Goal: Check status: Check status

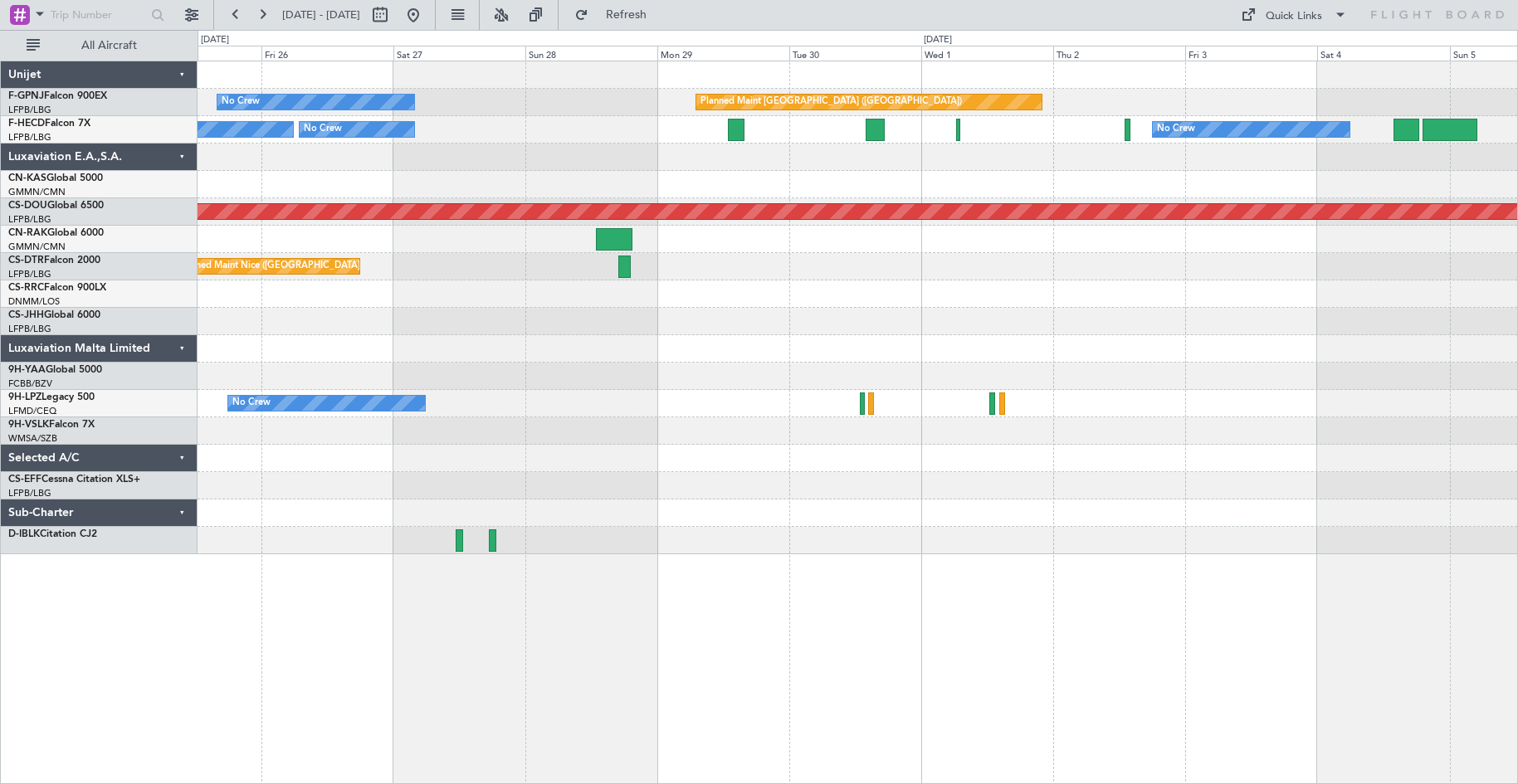
click at [866, 273] on div "Planned Maint Nice ([GEOGRAPHIC_DATA]) Planned Maint Sofia AOG Maint Sofia" at bounding box center [856, 267] width 1319 height 27
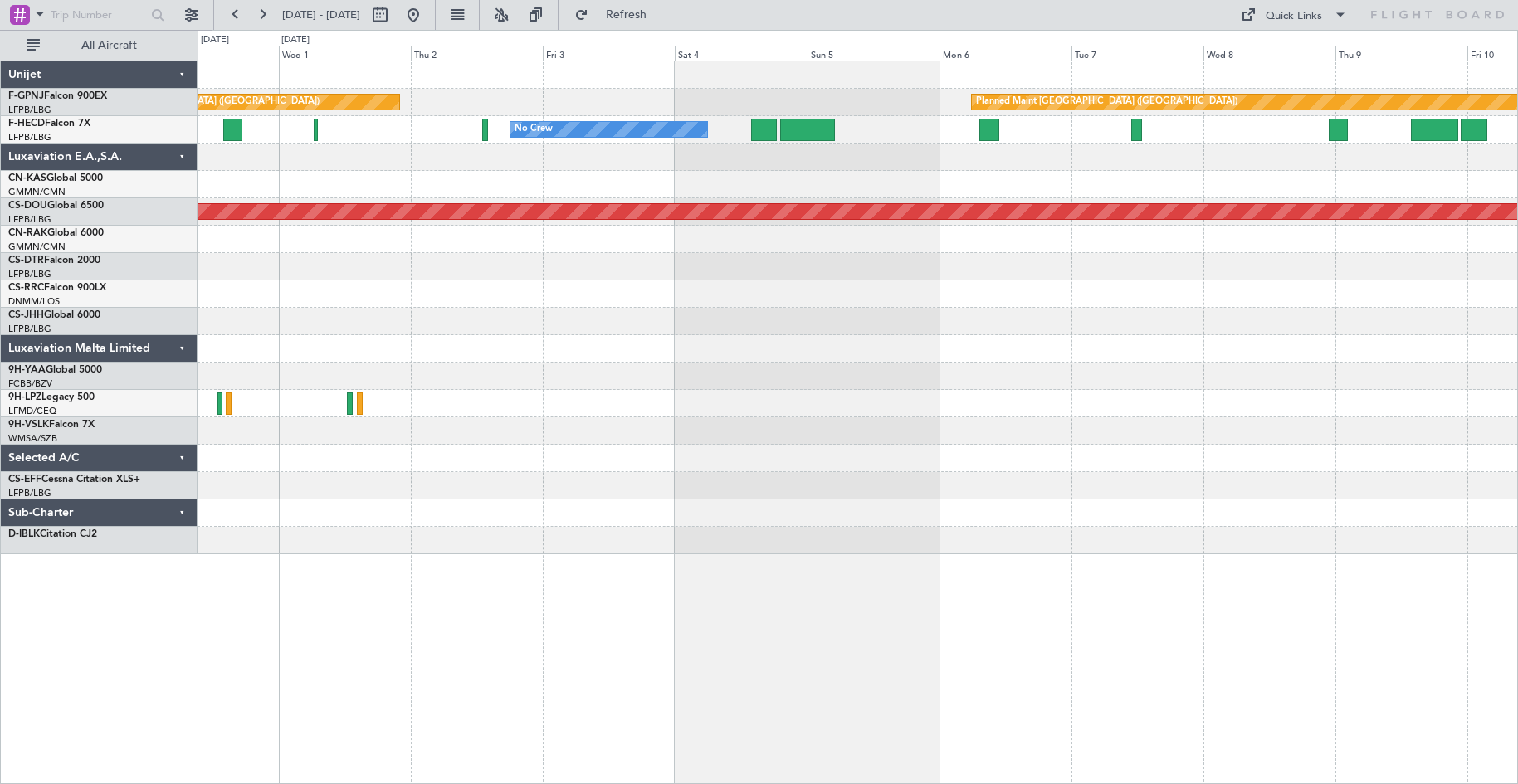
click at [583, 331] on div "Planned Maint [GEOGRAPHIC_DATA] ([GEOGRAPHIC_DATA]) Planned Maint [GEOGRAPHIC_D…" at bounding box center [856, 308] width 1319 height 493
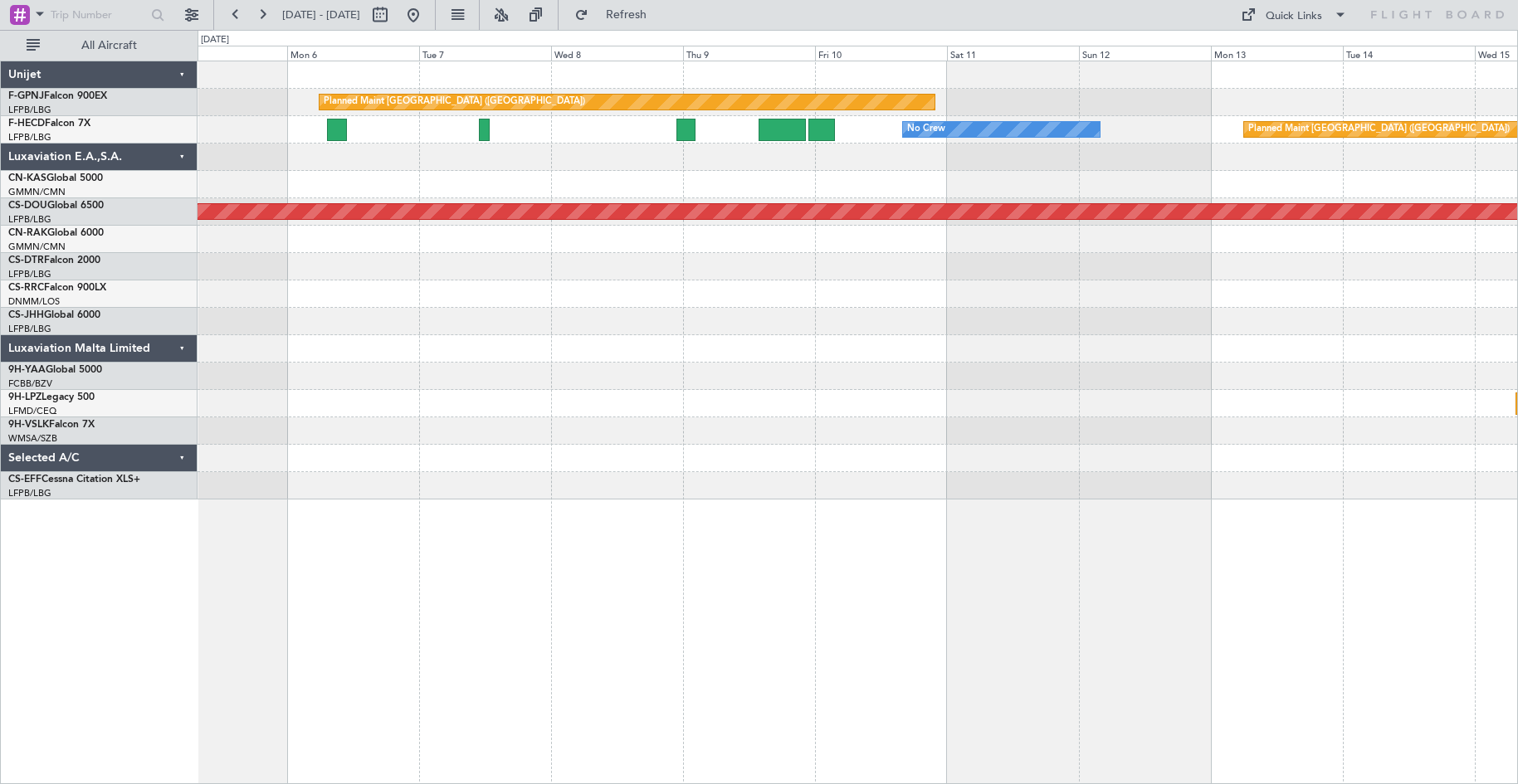
click at [623, 180] on div "Planned Maint [GEOGRAPHIC_DATA] ([GEOGRAPHIC_DATA]) No Crew Planned Maint [GEOG…" at bounding box center [856, 280] width 1319 height 438
click at [1155, 97] on div "Planned Maint [GEOGRAPHIC_DATA] ([GEOGRAPHIC_DATA])" at bounding box center [856, 102] width 1319 height 27
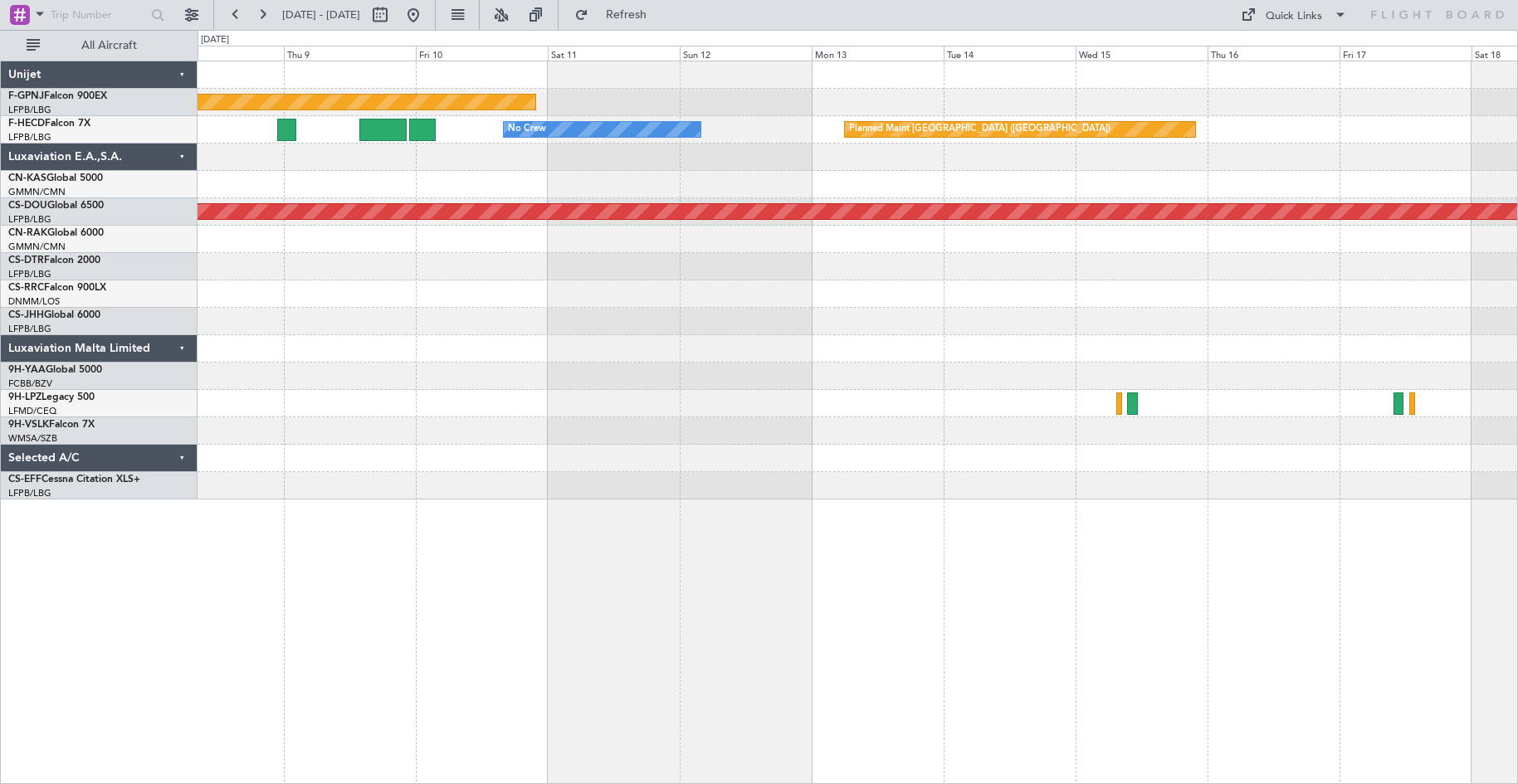
click at [858, 366] on div "Planned Maint [GEOGRAPHIC_DATA] ([GEOGRAPHIC_DATA]) No Crew Planned Maint [GEOG…" at bounding box center [856, 280] width 1319 height 438
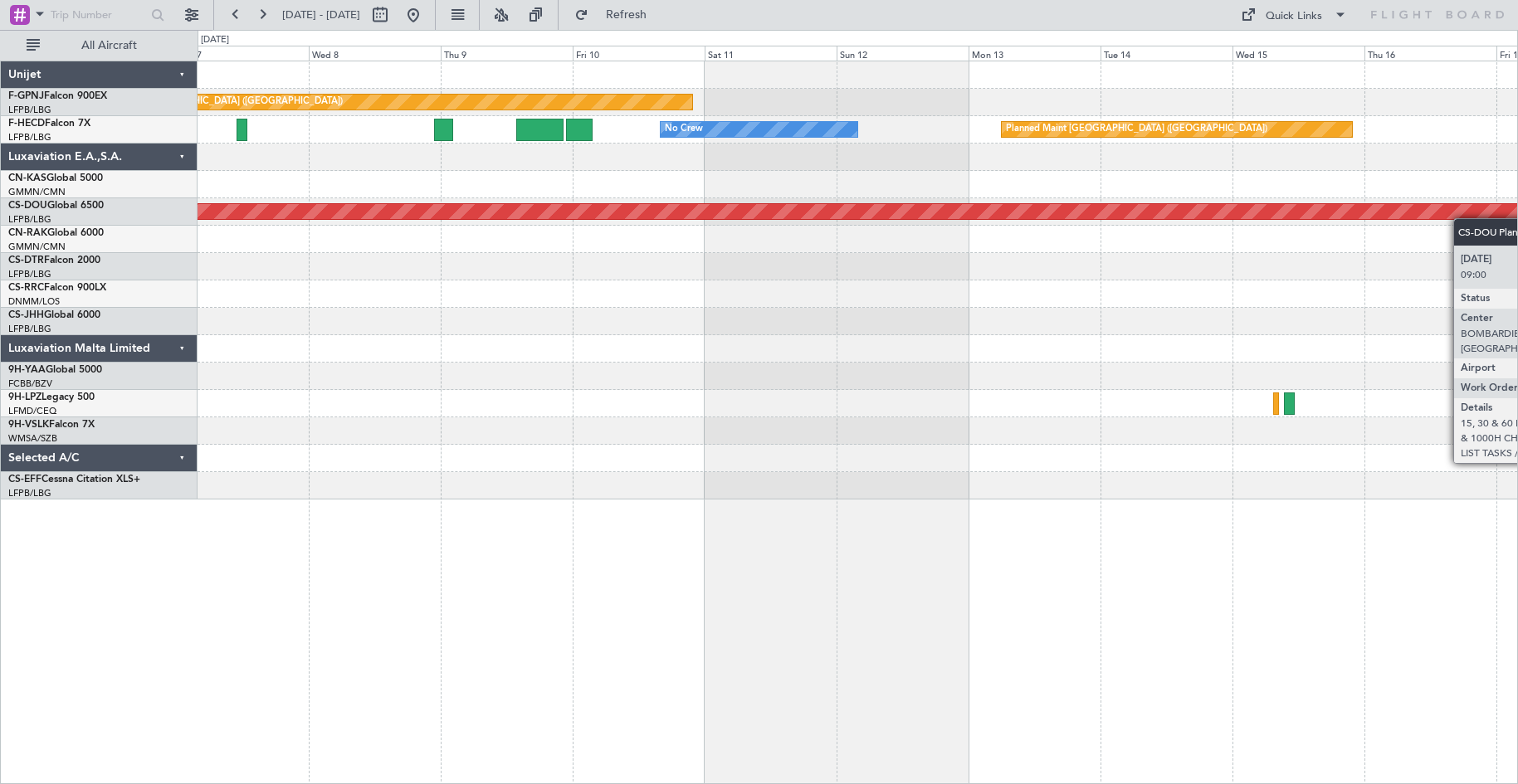
click at [1482, 211] on div "Planned Maint [GEOGRAPHIC_DATA] ([GEOGRAPHIC_DATA]) Planned Maint [GEOGRAPHIC_D…" at bounding box center [856, 280] width 1319 height 438
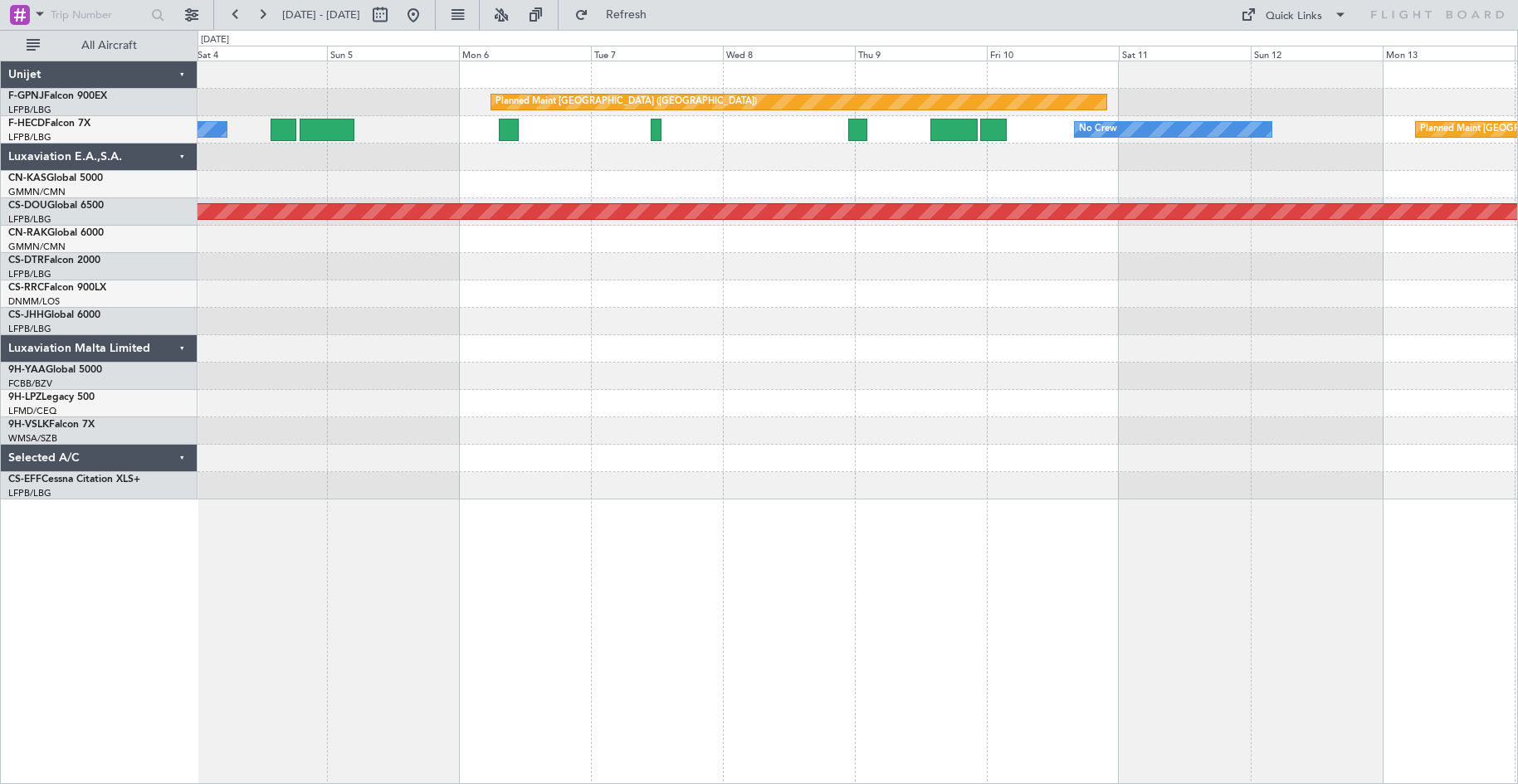
click at [824, 160] on div at bounding box center [856, 157] width 1319 height 27
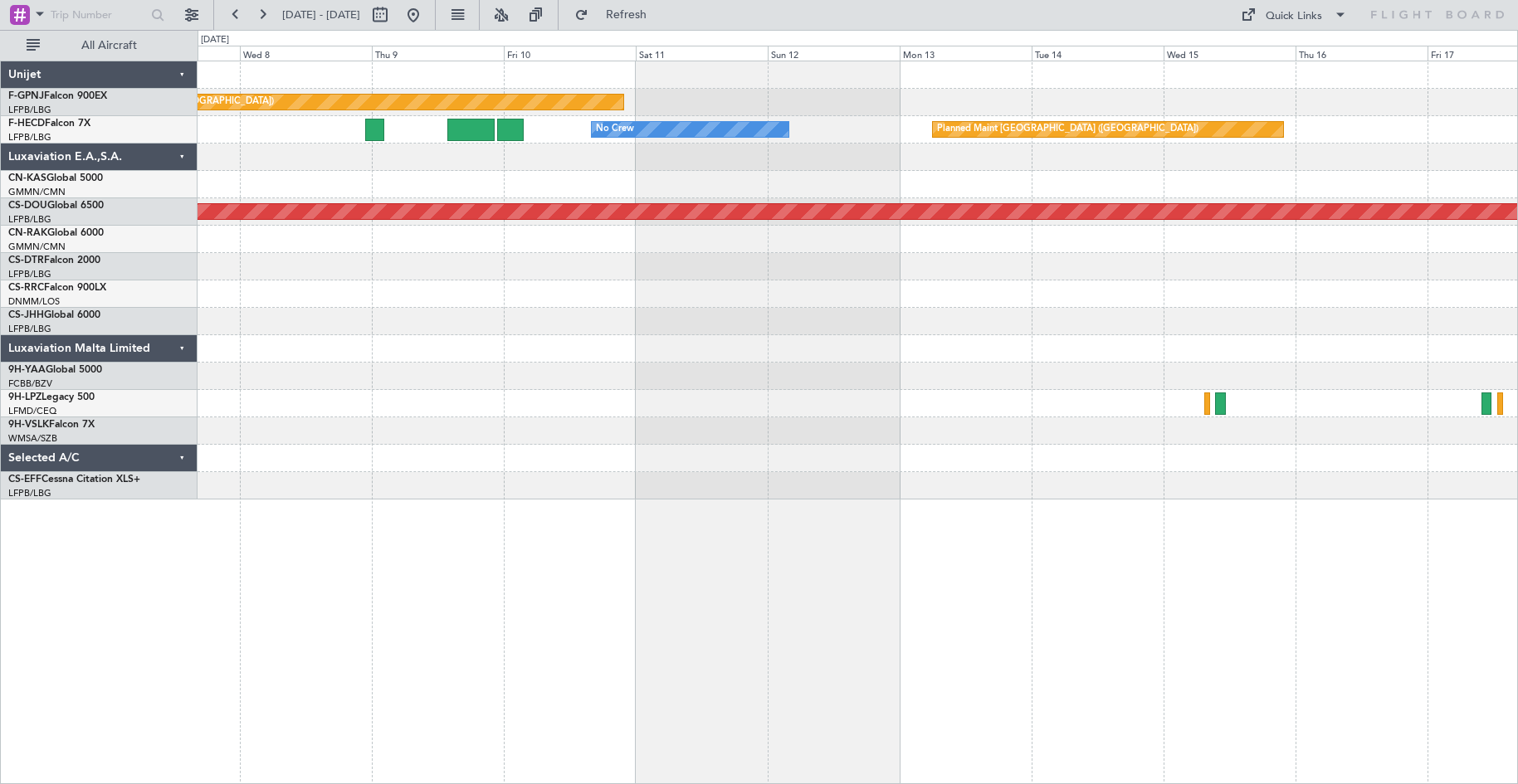
click at [507, 185] on div "Planned Maint [GEOGRAPHIC_DATA] ([GEOGRAPHIC_DATA]) No Crew Planned Maint [GEOG…" at bounding box center [856, 280] width 1319 height 438
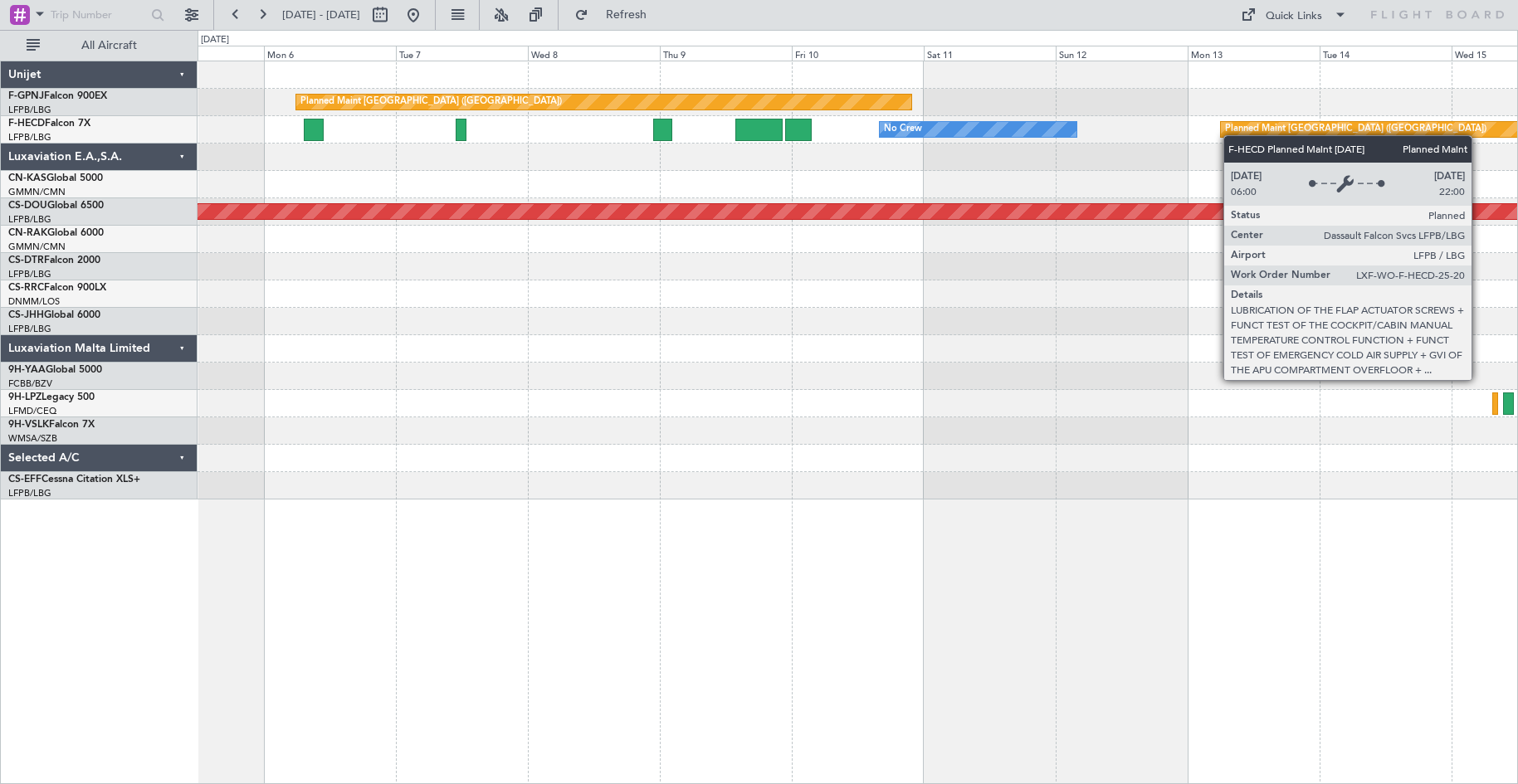
click at [1346, 119] on div "Planned Maint [GEOGRAPHIC_DATA] ([GEOGRAPHIC_DATA]) No Crew Planned Maint [GEOG…" at bounding box center [856, 280] width 1319 height 438
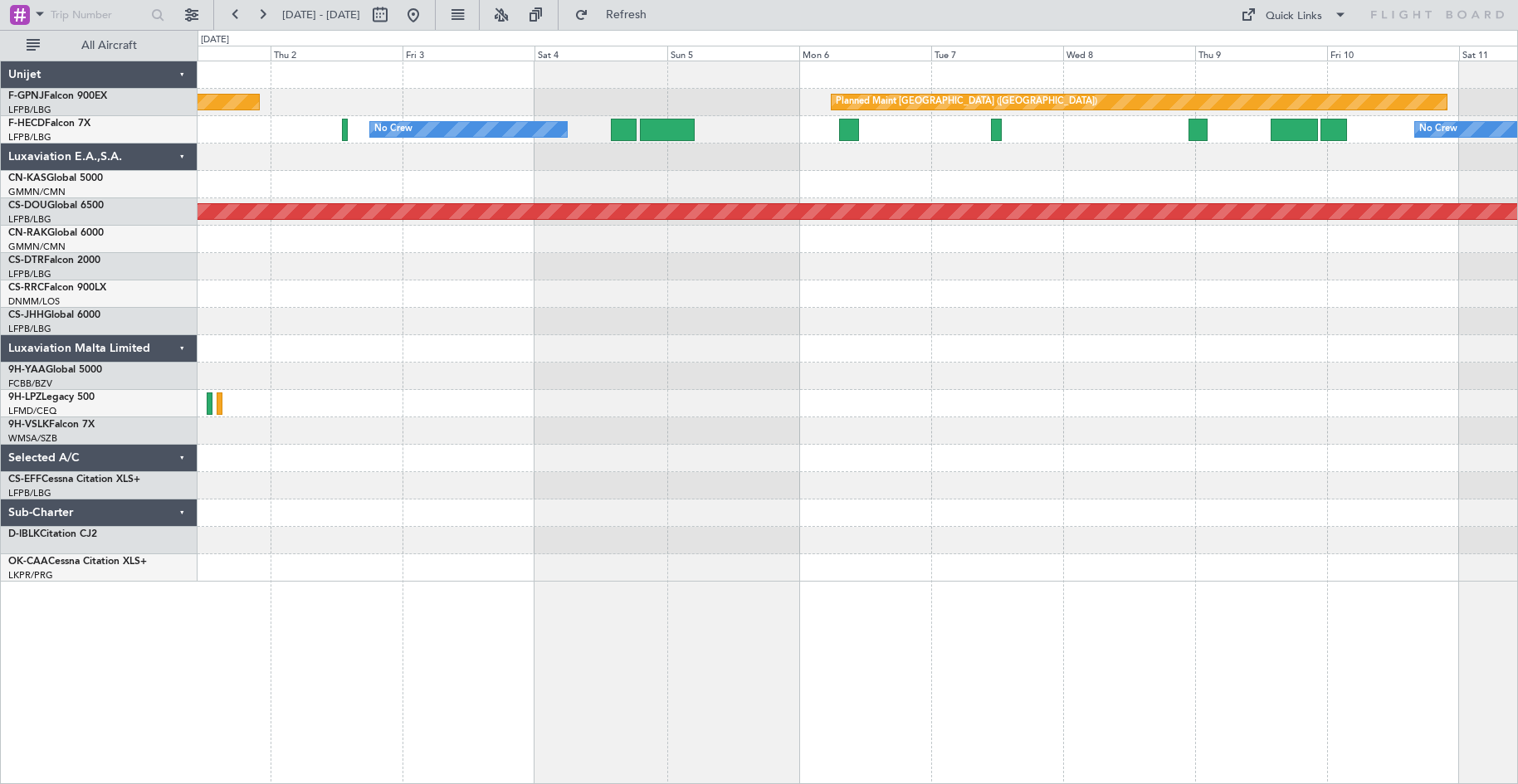
click at [122, 445] on div "Planned Maint [GEOGRAPHIC_DATA] ([GEOGRAPHIC_DATA]) Planned Maint [GEOGRAPHIC_D…" at bounding box center [759, 406] width 1518 height 754
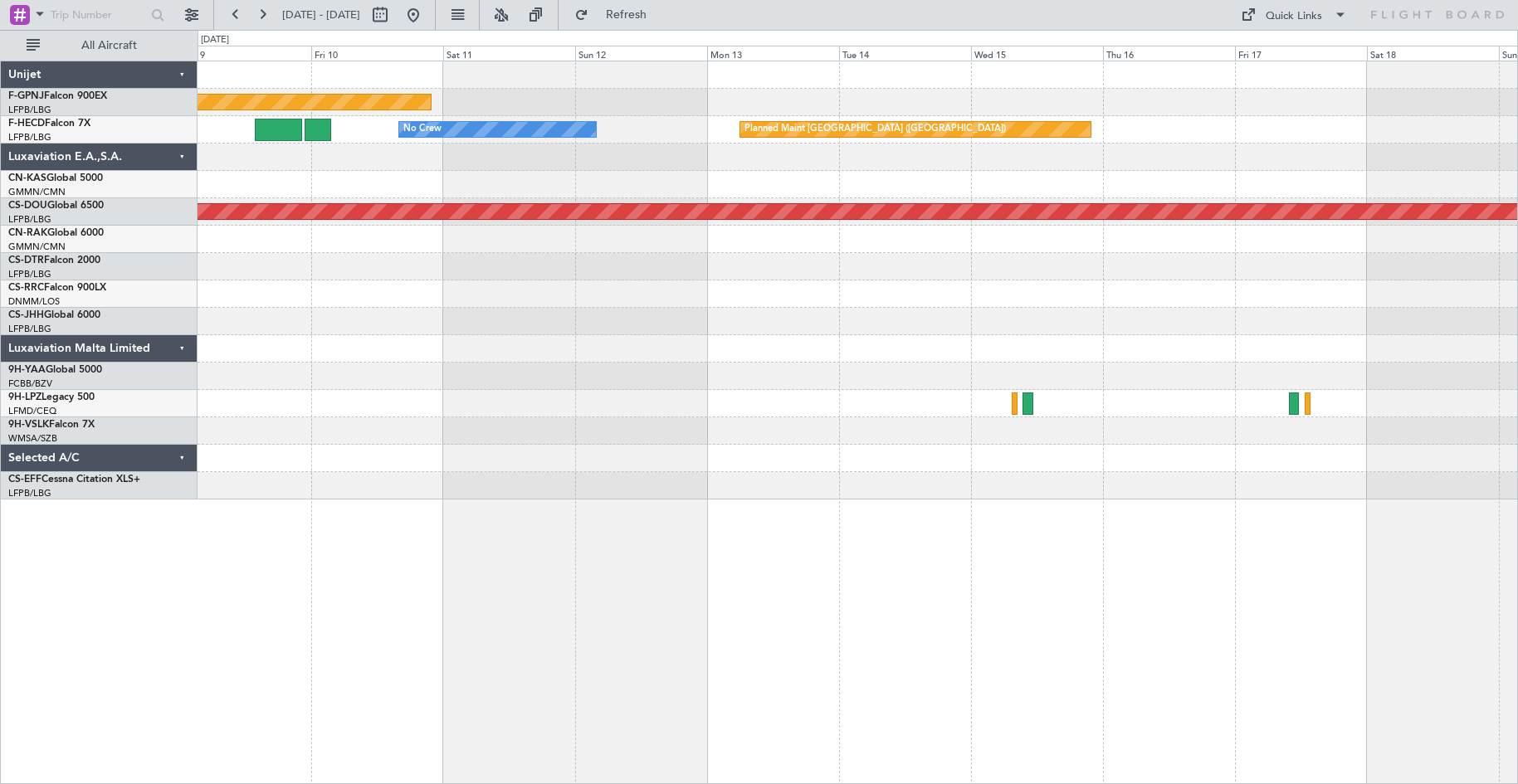
click at [339, 478] on div "Planned Maint [GEOGRAPHIC_DATA] ([GEOGRAPHIC_DATA]) No Crew Planned Maint [GEOG…" at bounding box center [856, 280] width 1319 height 438
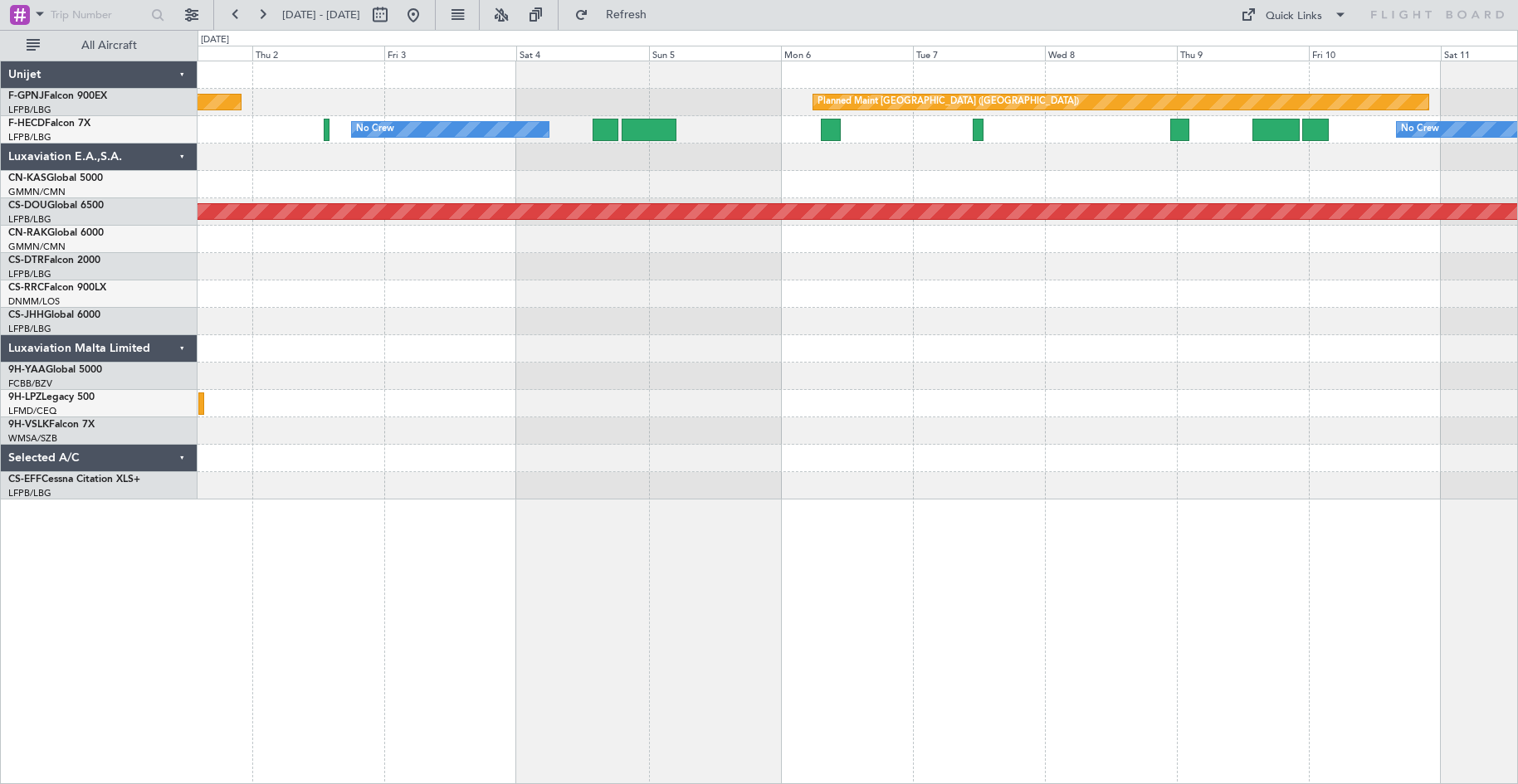
click at [1517, 338] on html "[DATE] - [DATE] Refresh Quick Links All Aircraft Planned Maint [GEOGRAPHIC_DATA…" at bounding box center [759, 392] width 1518 height 784
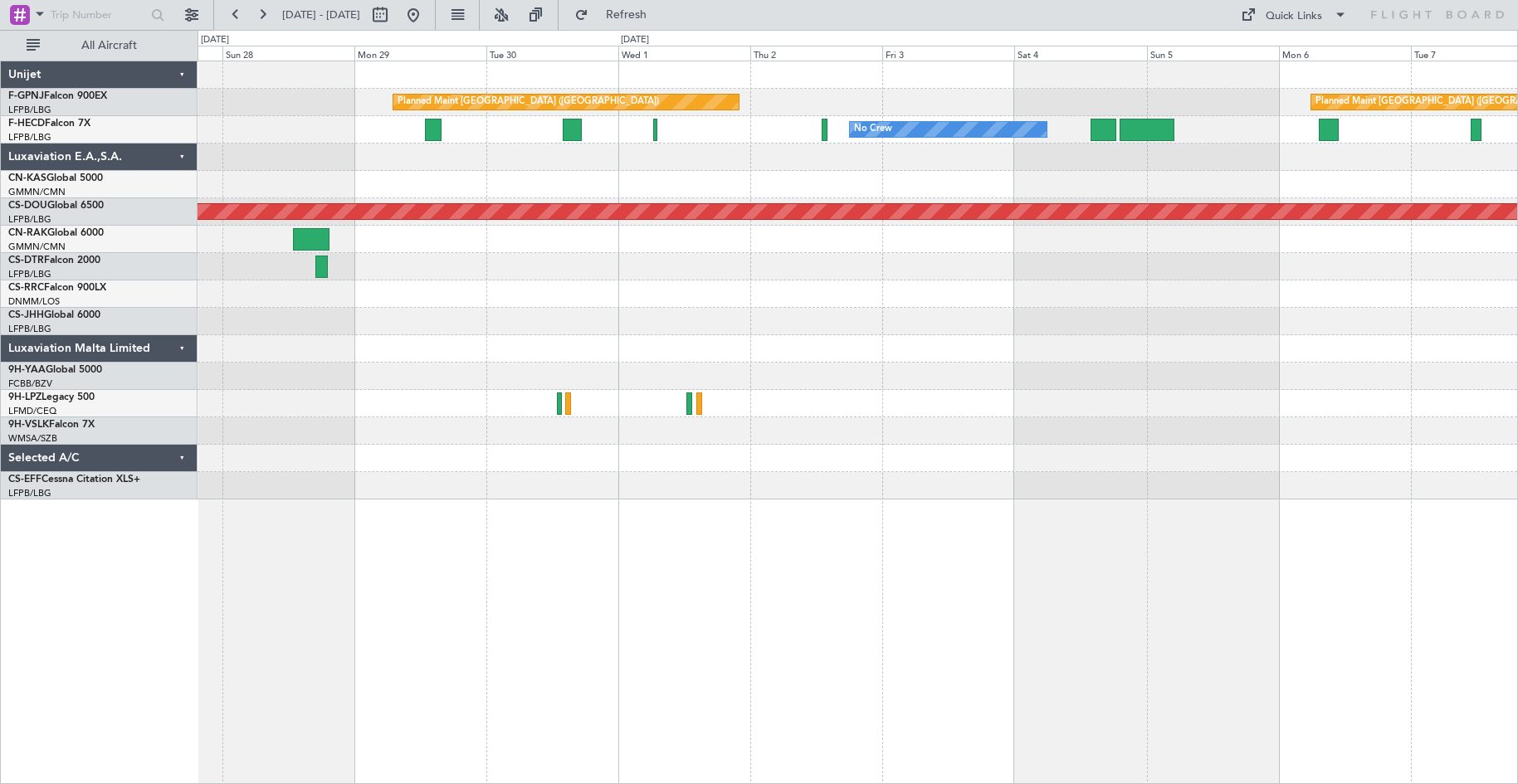
click at [1211, 311] on div "Planned Maint [GEOGRAPHIC_DATA] ([GEOGRAPHIC_DATA]) Planned Maint [GEOGRAPHIC_D…" at bounding box center [856, 280] width 1319 height 438
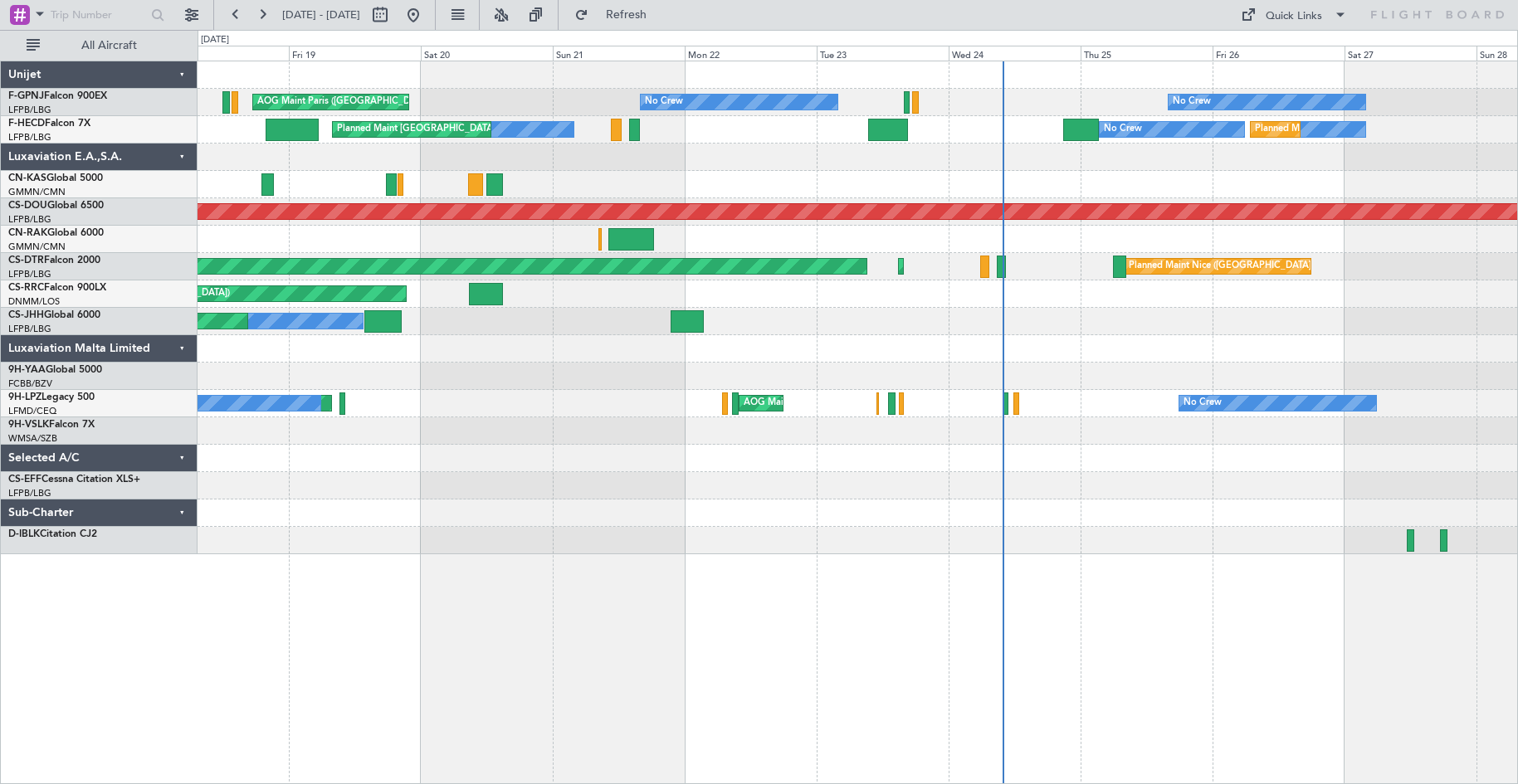
click at [1517, 377] on html "[DATE] - [DATE] Refresh Quick Links All Aircraft No Crew No Crew AOG Maint [GEO…" at bounding box center [759, 392] width 1518 height 784
